Goal: Obtain resource: Obtain resource

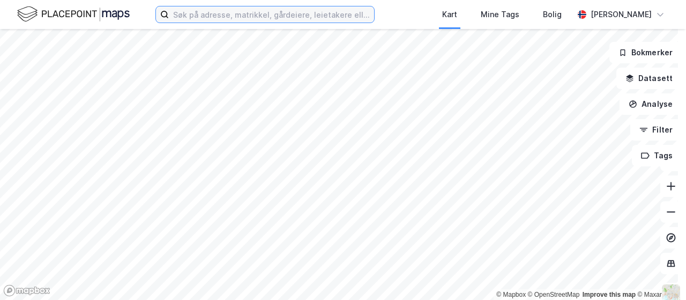
click at [238, 18] on input at bounding box center [271, 14] width 205 height 16
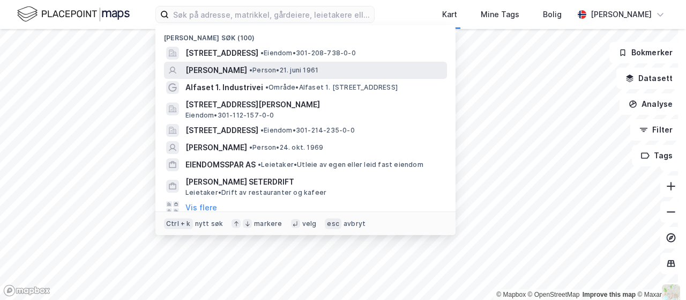
click at [288, 69] on span "• Person • [DATE]" at bounding box center [283, 70] width 69 height 9
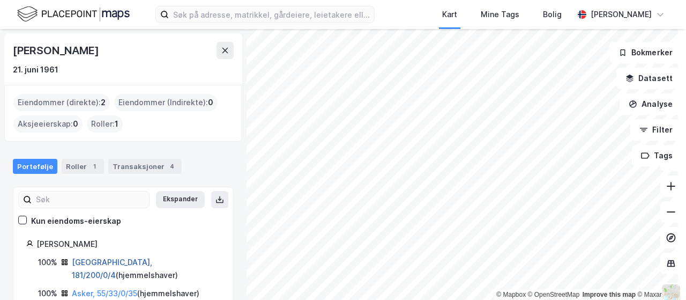
click at [118, 260] on link "[GEOGRAPHIC_DATA], 181/200/0/4" at bounding box center [112, 268] width 80 height 22
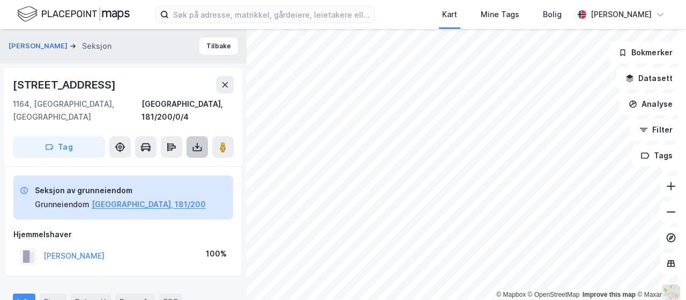
click at [200, 141] on icon at bounding box center [197, 146] width 11 height 11
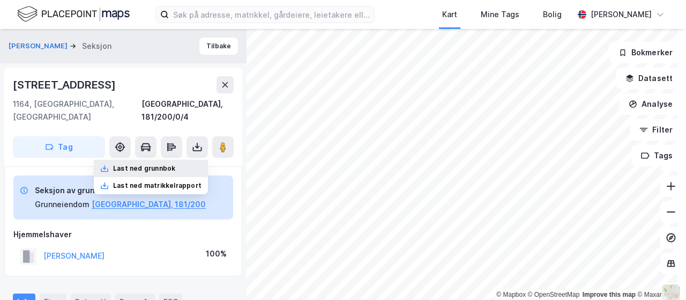
click at [136, 164] on div "Last ned grunnbok" at bounding box center [144, 168] width 62 height 9
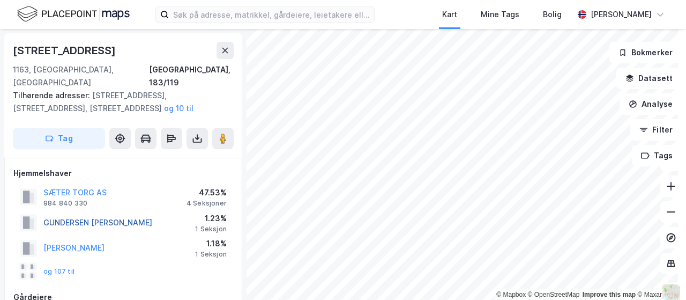
click at [0, 0] on button "GUNDERSEN [PERSON_NAME]" at bounding box center [0, 0] width 0 height 0
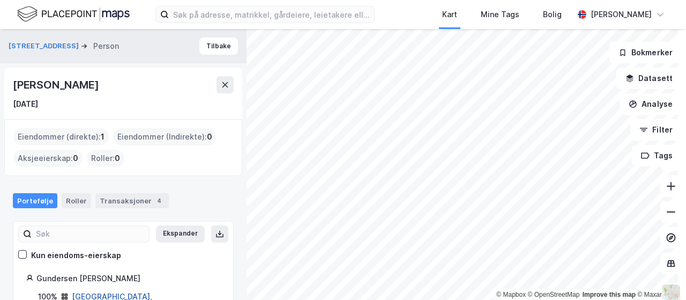
click at [110, 296] on link "[GEOGRAPHIC_DATA], 183/119/0/33" at bounding box center [112, 303] width 80 height 22
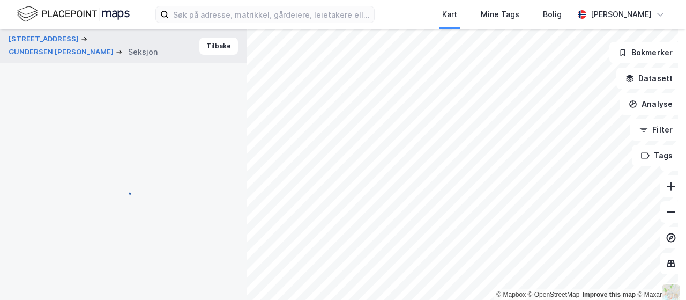
scroll to position [2, 0]
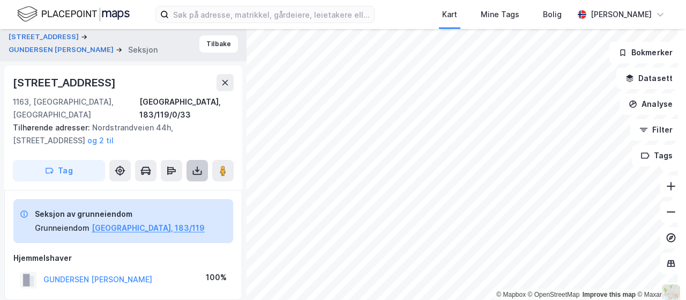
click at [192, 165] on button at bounding box center [196, 170] width 21 height 21
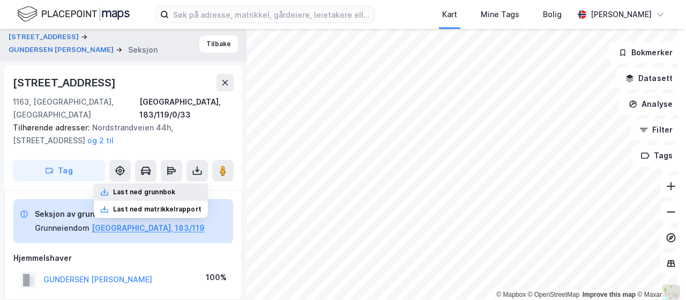
click at [169, 188] on div "Last ned grunnbok" at bounding box center [144, 192] width 62 height 9
click at [5, 196] on div "Seksjon av grunneiendom Grunneiendom [GEOGRAPHIC_DATA], 183/119 Hjemmelshaver G…" at bounding box center [123, 245] width 238 height 110
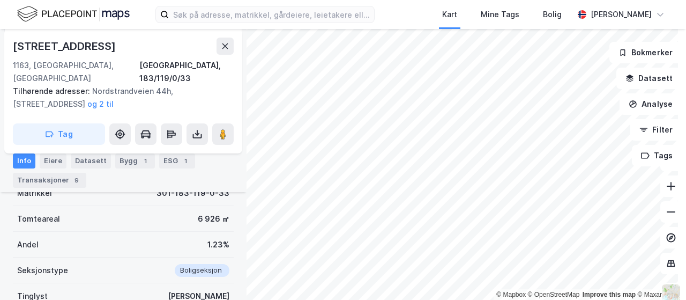
scroll to position [163, 0]
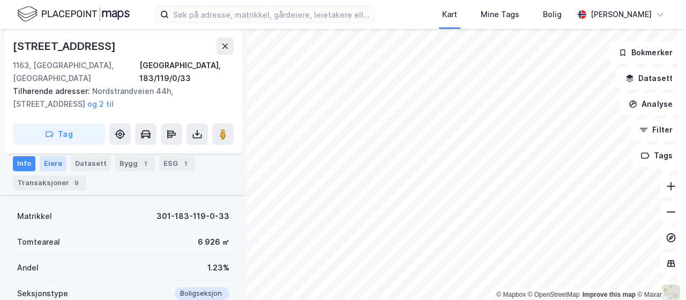
click at [51, 161] on div "Eiere" at bounding box center [53, 163] width 27 height 15
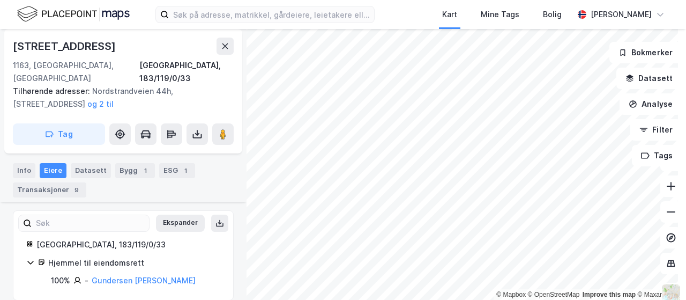
scroll to position [4, 0]
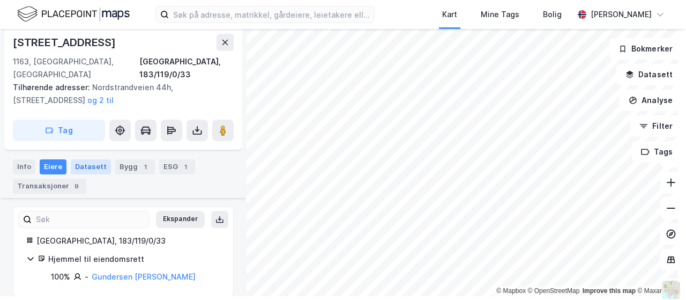
click at [81, 159] on div "Datasett" at bounding box center [91, 166] width 40 height 15
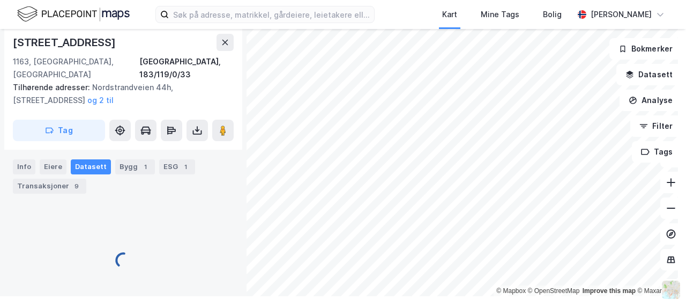
scroll to position [163, 0]
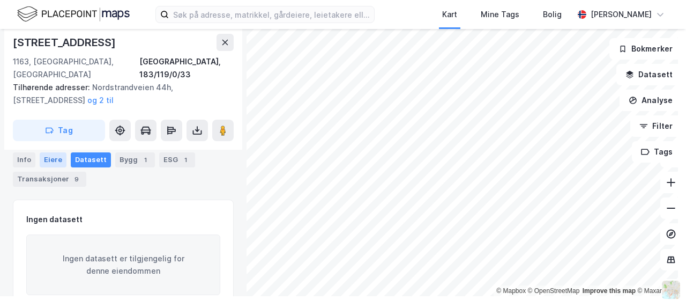
click at [55, 157] on div "Eiere" at bounding box center [53, 159] width 27 height 15
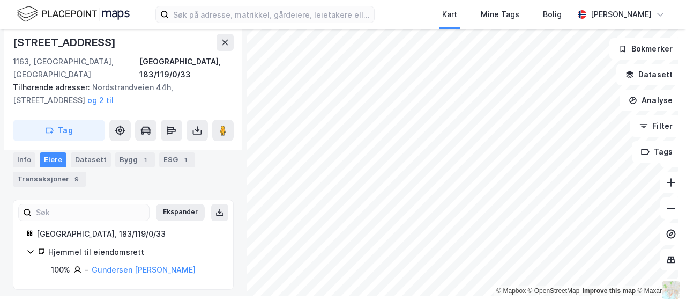
scroll to position [156, 0]
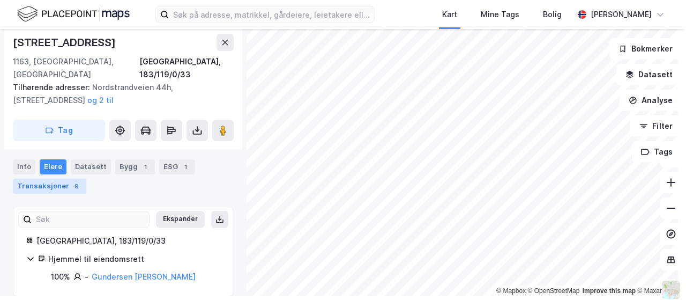
click at [39, 181] on div "Transaksjoner 9" at bounding box center [49, 185] width 73 height 15
